Goal: Information Seeking & Learning: Learn about a topic

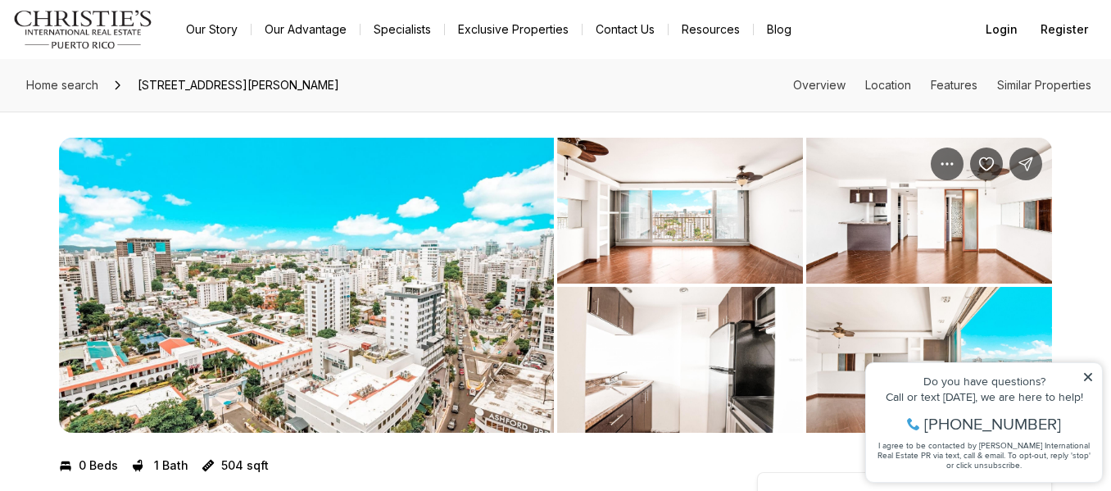
click at [609, 253] on img "View image gallery" at bounding box center [680, 211] width 246 height 146
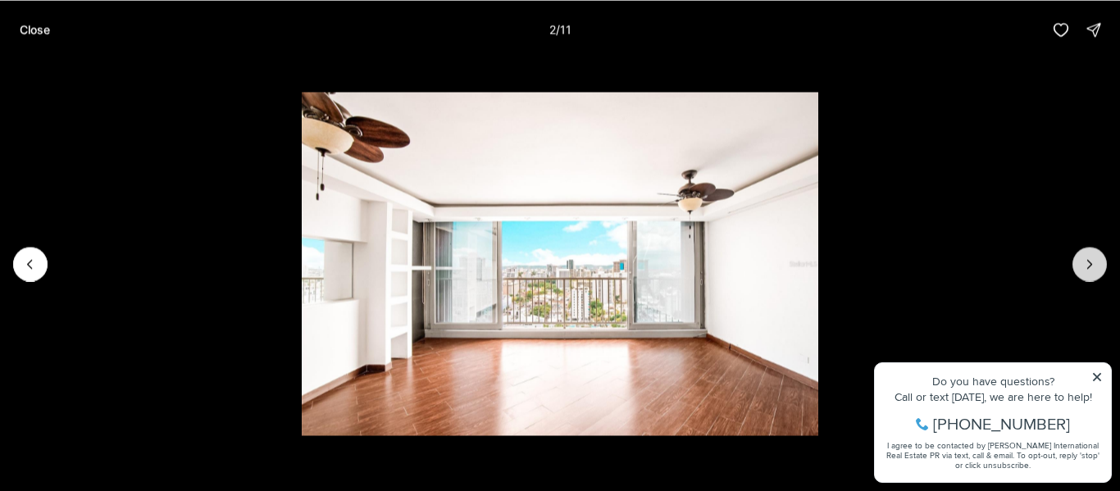
click at [1074, 272] on button "Next slide" at bounding box center [1089, 264] width 34 height 34
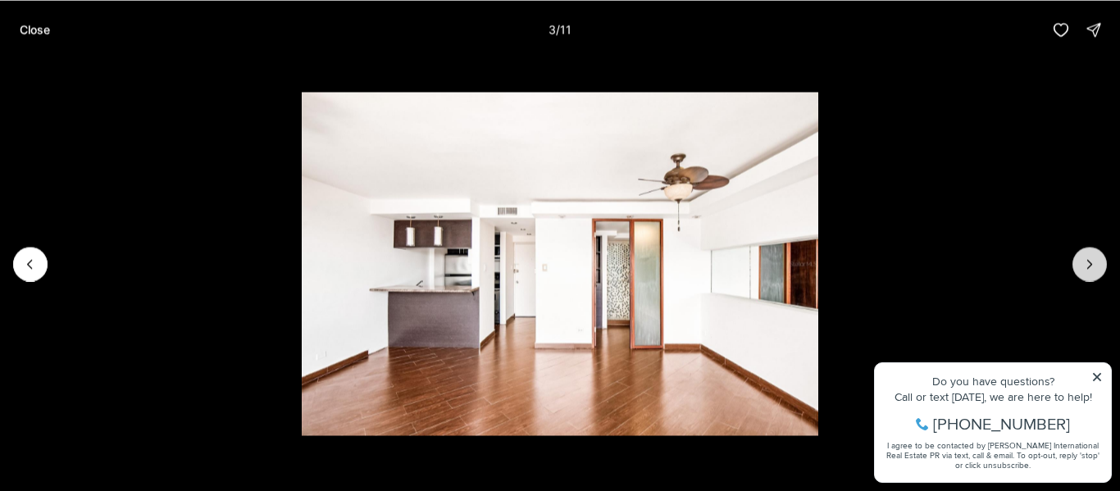
click at [1074, 272] on button "Next slide" at bounding box center [1089, 264] width 34 height 34
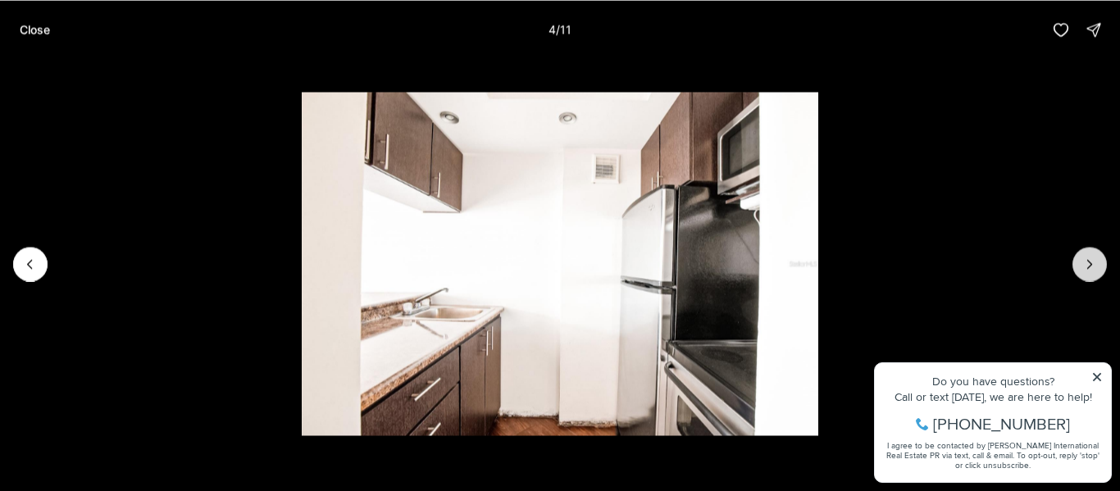
click at [1074, 272] on button "Next slide" at bounding box center [1089, 264] width 34 height 34
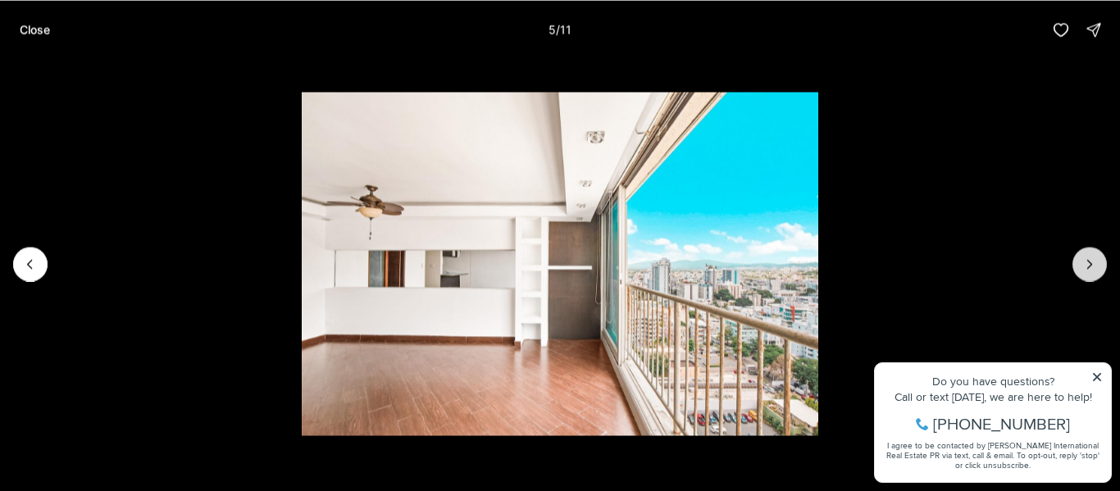
click at [1074, 272] on button "Next slide" at bounding box center [1089, 264] width 34 height 34
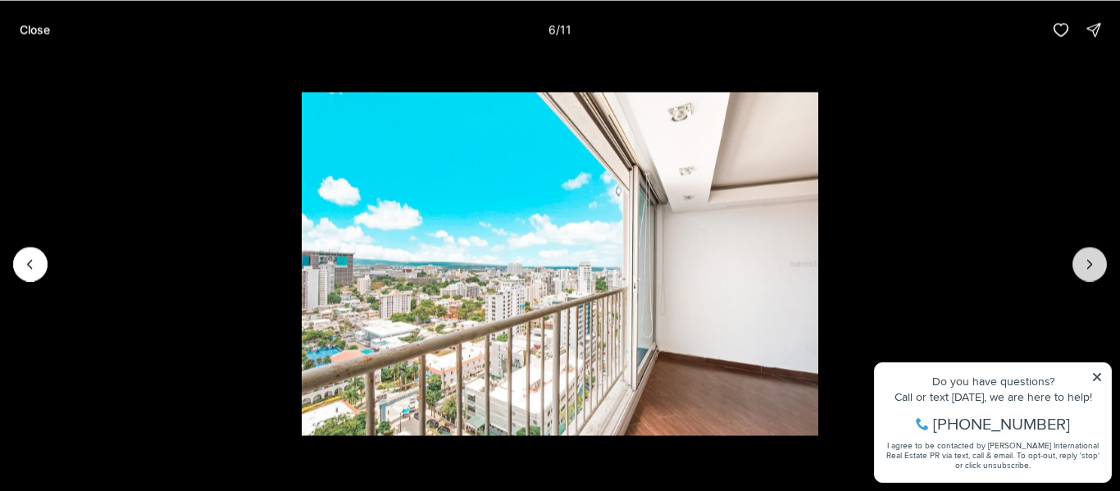
click at [1074, 272] on button "Next slide" at bounding box center [1089, 264] width 34 height 34
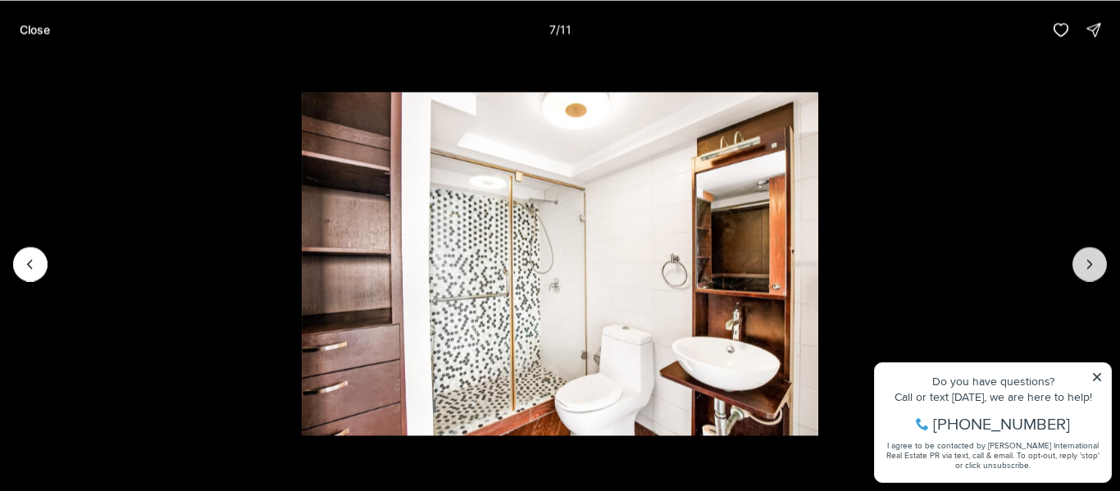
click at [1074, 272] on button "Next slide" at bounding box center [1089, 264] width 34 height 34
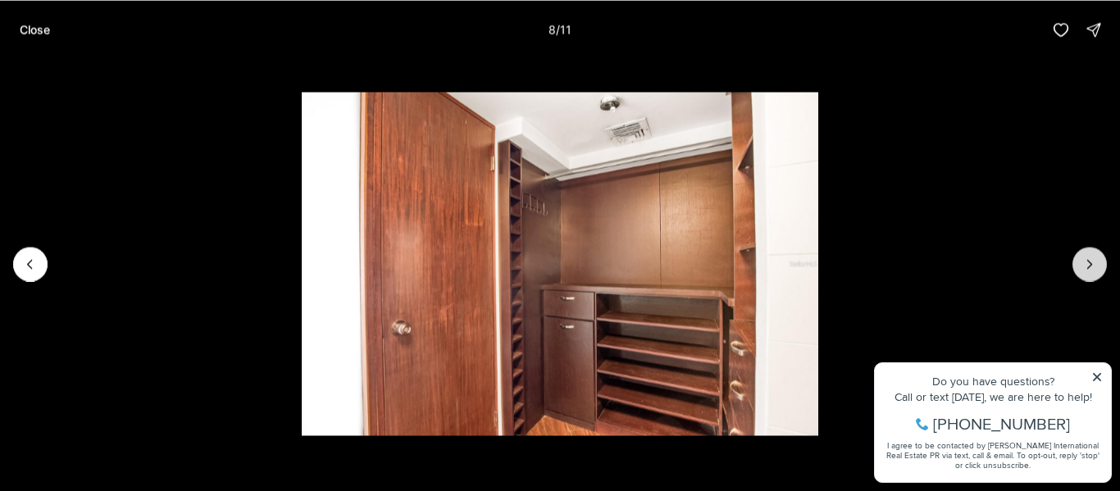
click at [1074, 272] on button "Next slide" at bounding box center [1089, 264] width 34 height 34
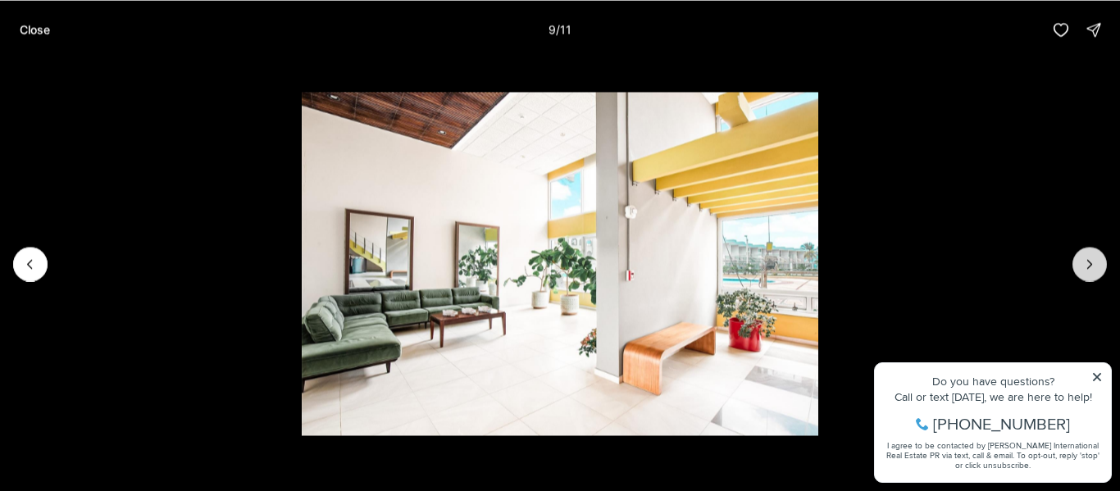
click at [1074, 272] on button "Next slide" at bounding box center [1089, 264] width 34 height 34
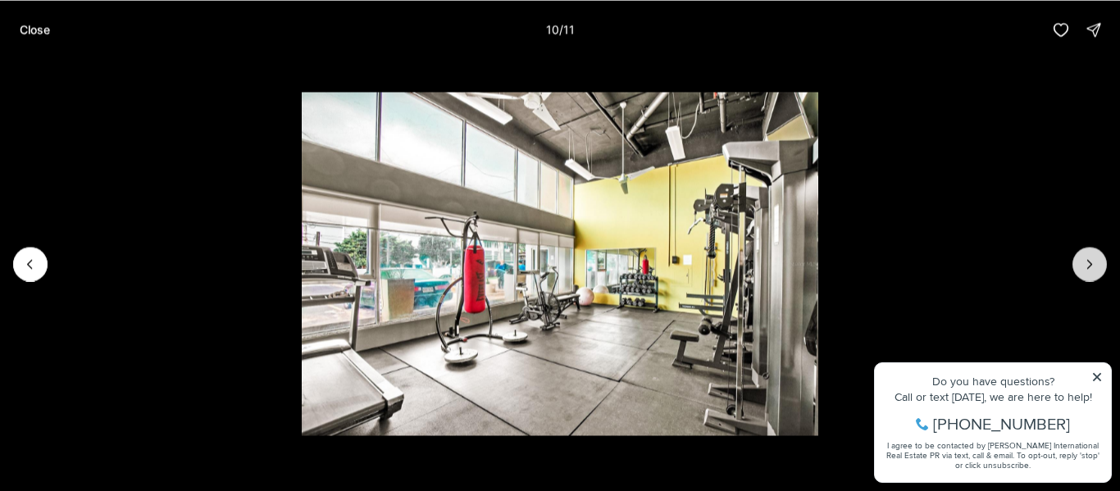
click at [1074, 272] on button "Next slide" at bounding box center [1089, 264] width 34 height 34
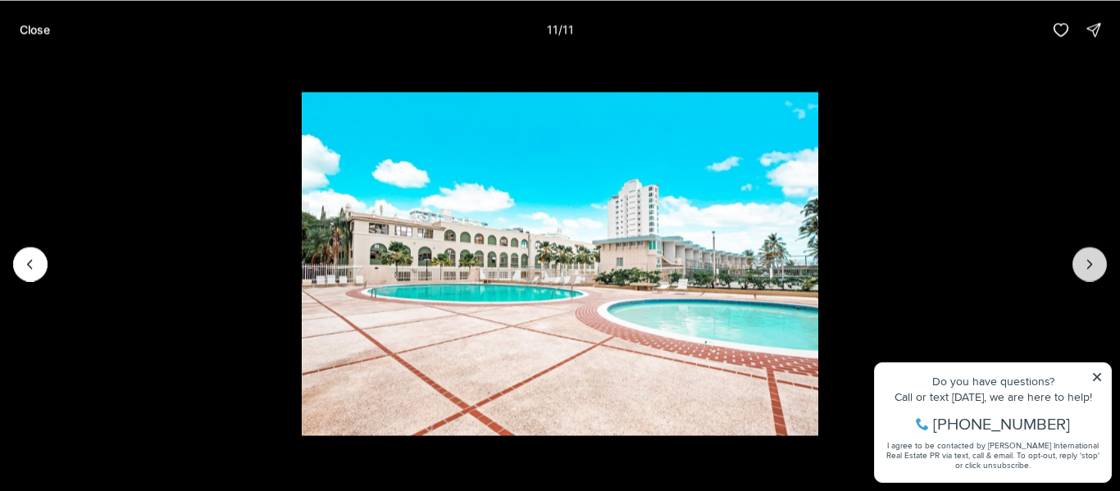
click at [1074, 272] on div at bounding box center [1089, 264] width 34 height 34
click at [1078, 269] on div at bounding box center [1089, 264] width 34 height 34
click at [39, 267] on button "Previous slide" at bounding box center [30, 264] width 34 height 34
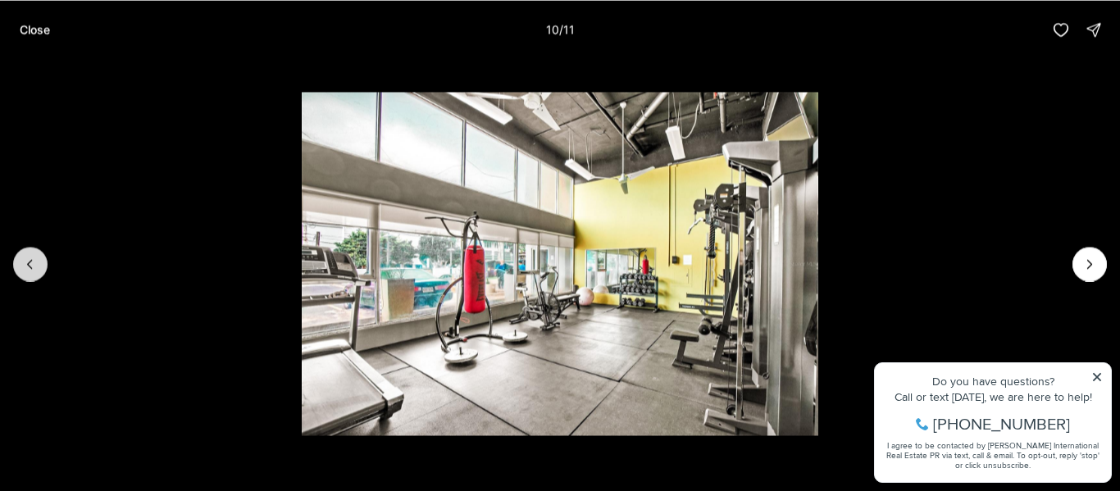
click at [39, 267] on button "Previous slide" at bounding box center [30, 264] width 34 height 34
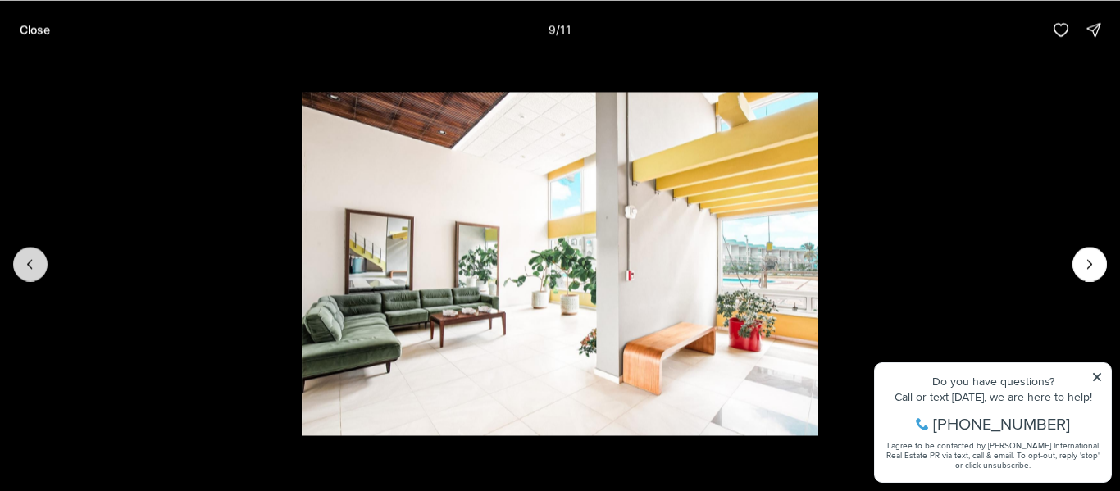
click at [39, 267] on button "Previous slide" at bounding box center [30, 264] width 34 height 34
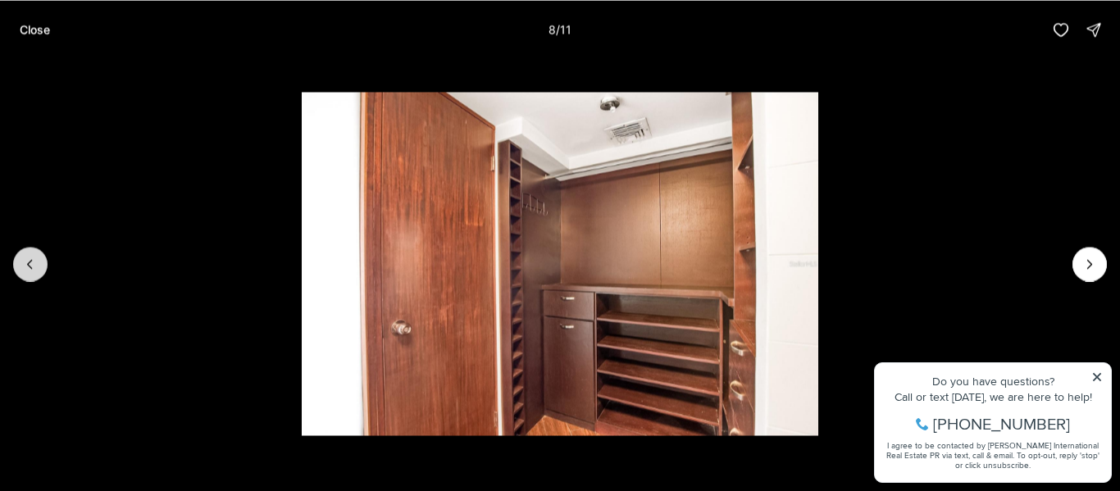
click at [39, 267] on button "Previous slide" at bounding box center [30, 264] width 34 height 34
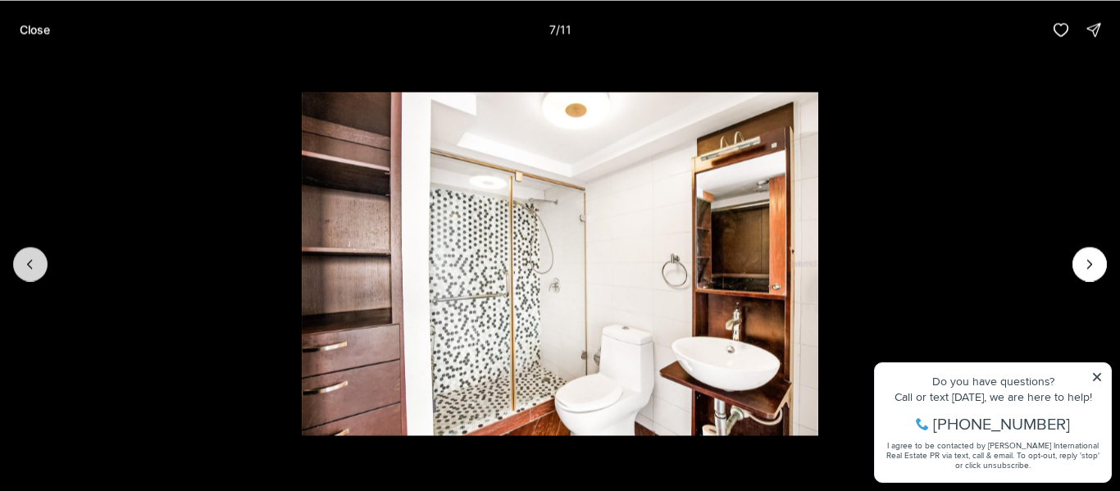
click at [39, 267] on button "Previous slide" at bounding box center [30, 264] width 34 height 34
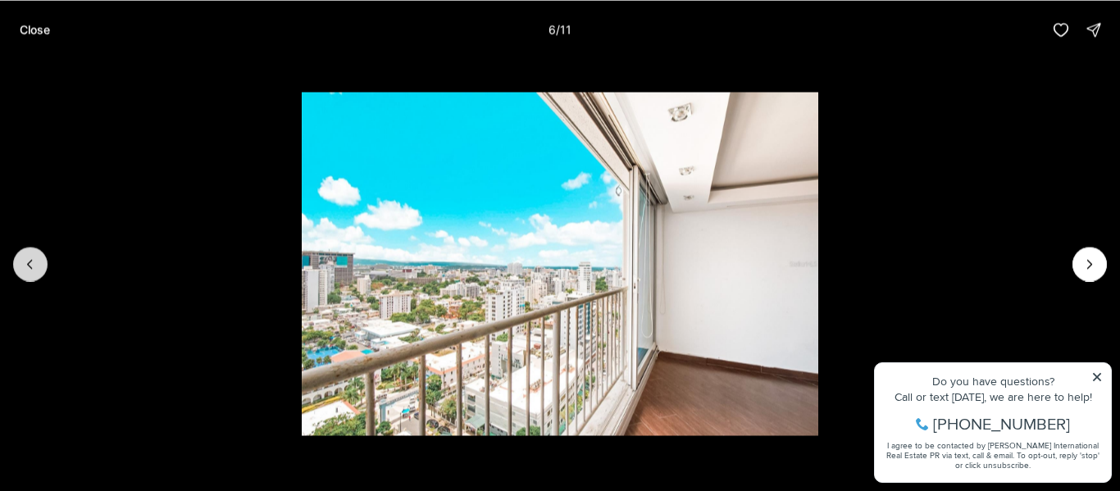
click at [39, 267] on button "Previous slide" at bounding box center [30, 264] width 34 height 34
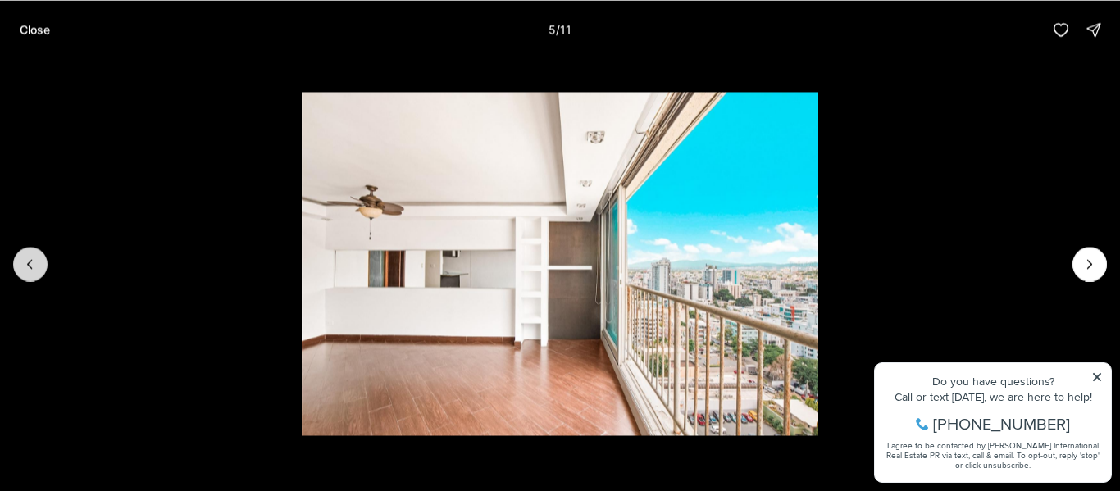
click at [39, 267] on button "Previous slide" at bounding box center [30, 264] width 34 height 34
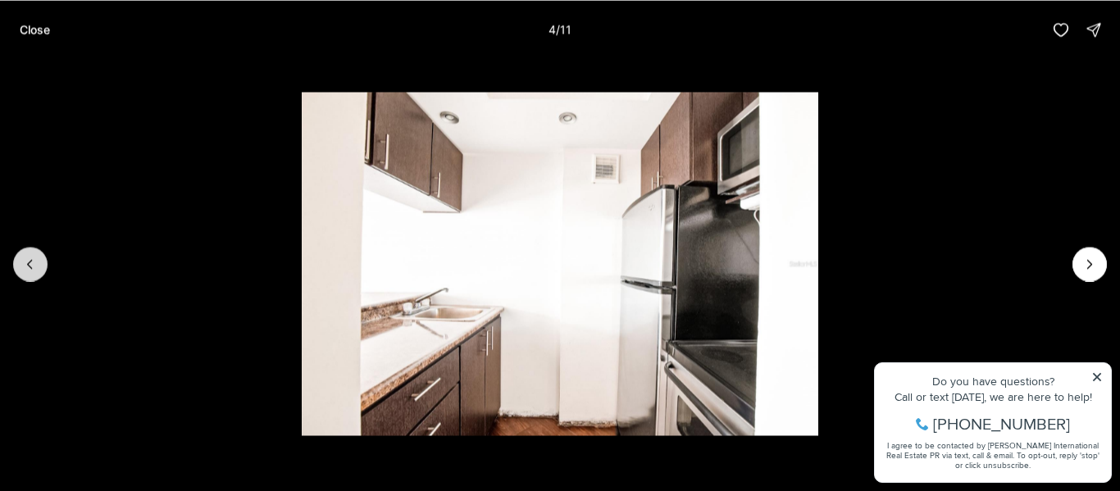
click at [39, 267] on button "Previous slide" at bounding box center [30, 264] width 34 height 34
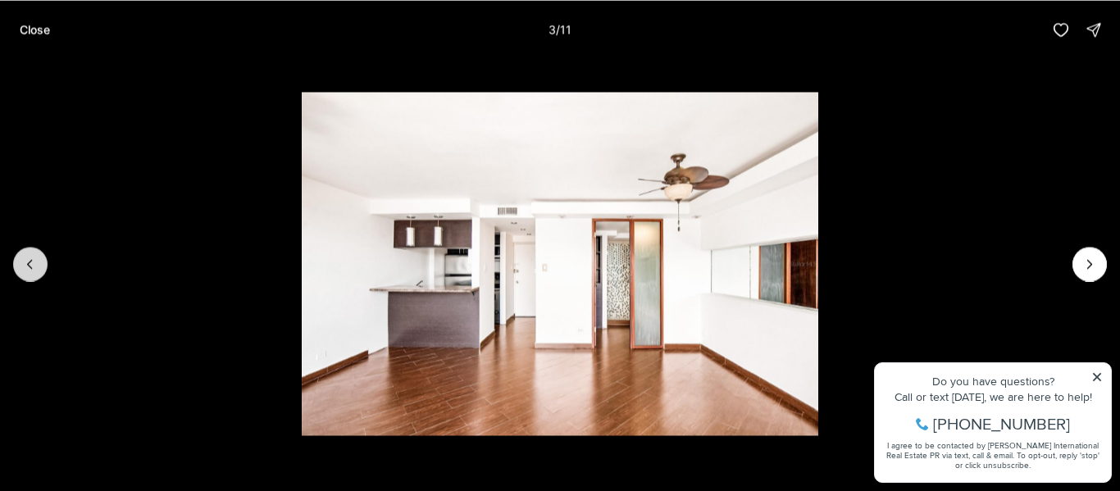
click at [39, 267] on button "Previous slide" at bounding box center [30, 264] width 34 height 34
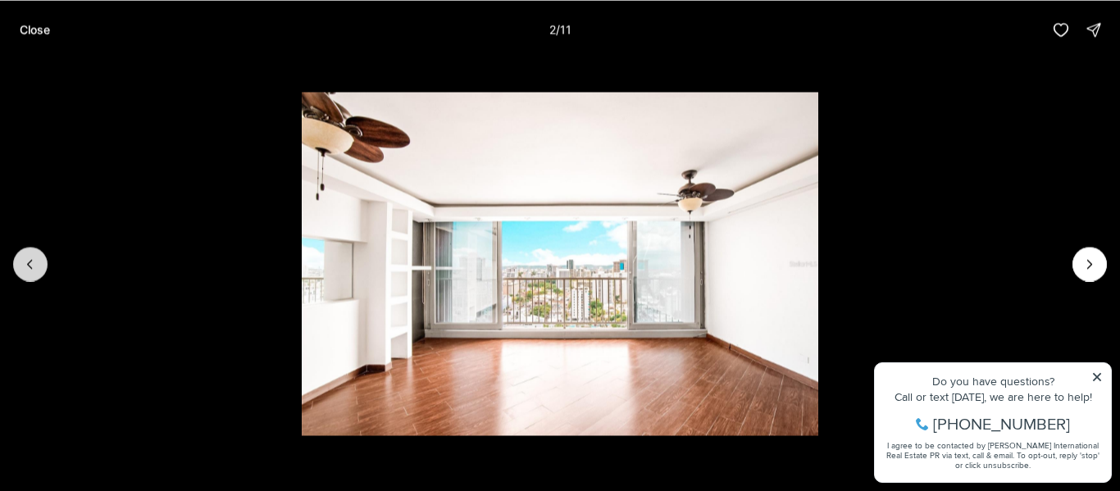
click at [39, 267] on button "Previous slide" at bounding box center [30, 264] width 34 height 34
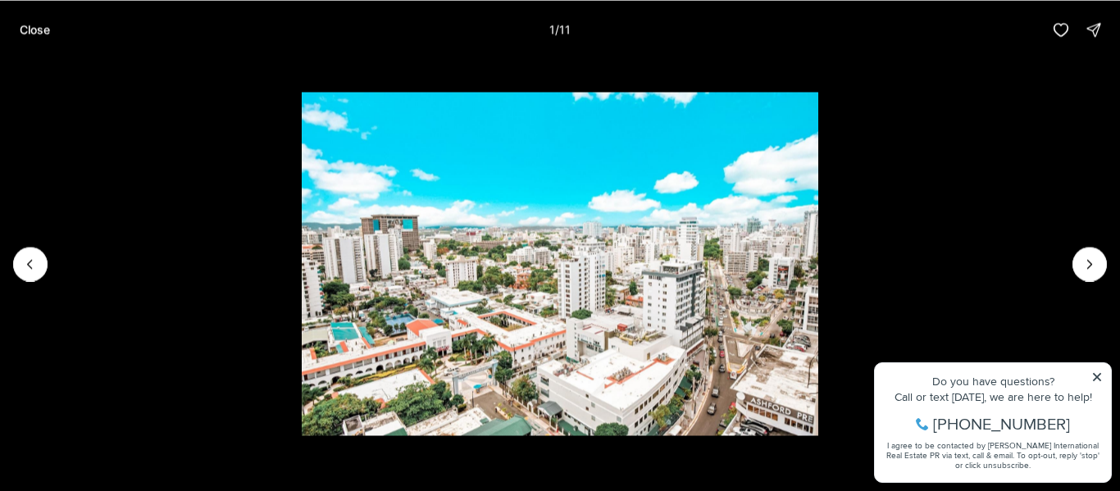
click at [44, 248] on li "1 of 11" at bounding box center [560, 263] width 1120 height 409
click at [50, 266] on li "1 of 11" at bounding box center [560, 263] width 1120 height 409
